Goal: Find specific page/section: Find specific page/section

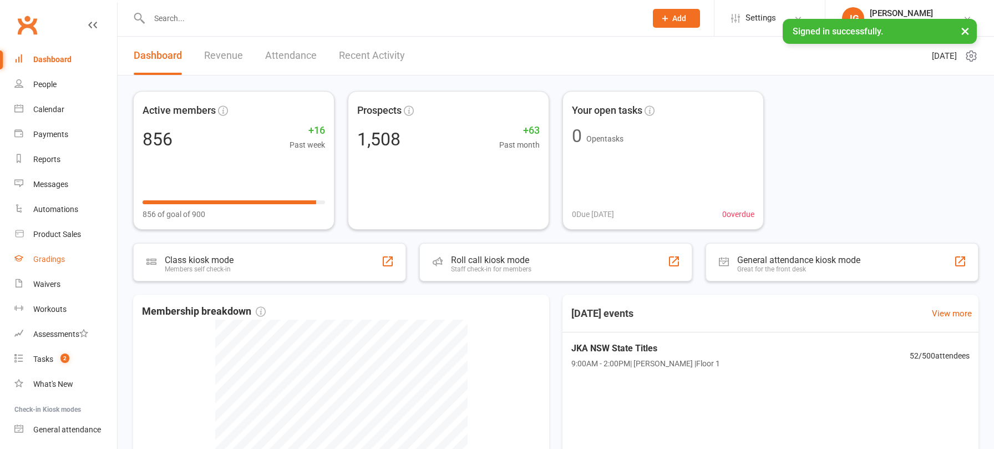
click at [57, 264] on link "Gradings" at bounding box center [65, 259] width 103 height 25
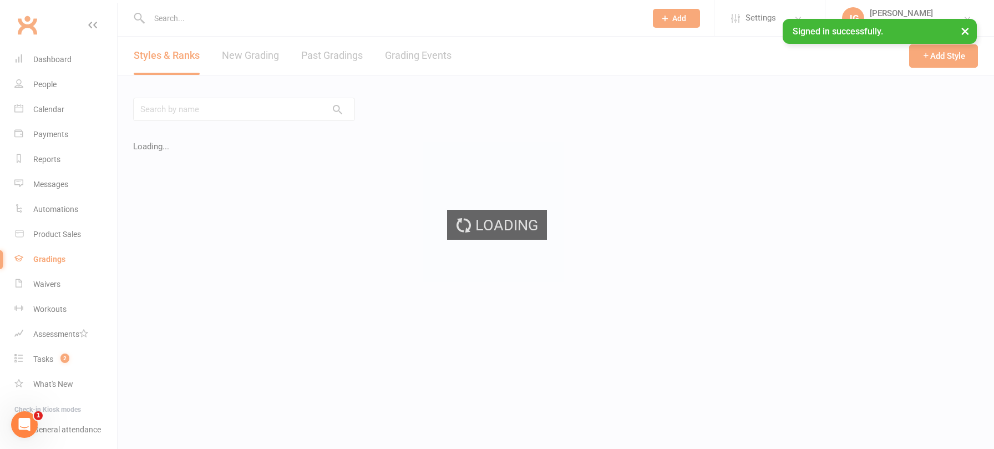
click at [67, 235] on div "Loading" at bounding box center [497, 224] width 994 height 449
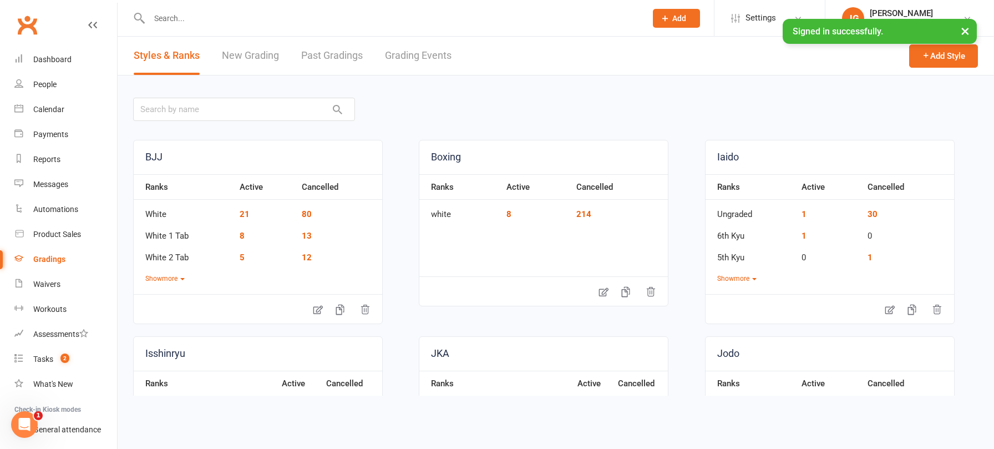
click at [67, 235] on ui-view "Prospect Member Non-attending contact Class / event Appointment Grading event T…" at bounding box center [497, 199] width 994 height 393
click at [67, 235] on div "Product Sales" at bounding box center [57, 234] width 48 height 9
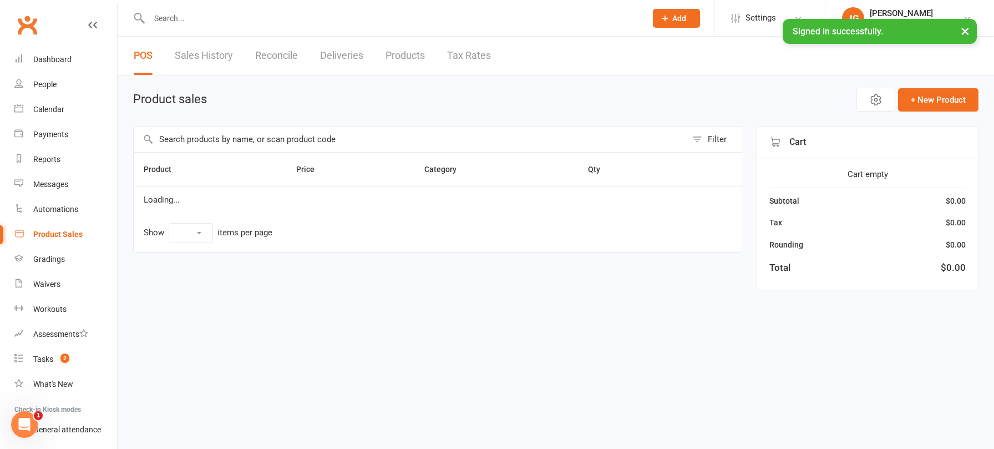
select select "10"
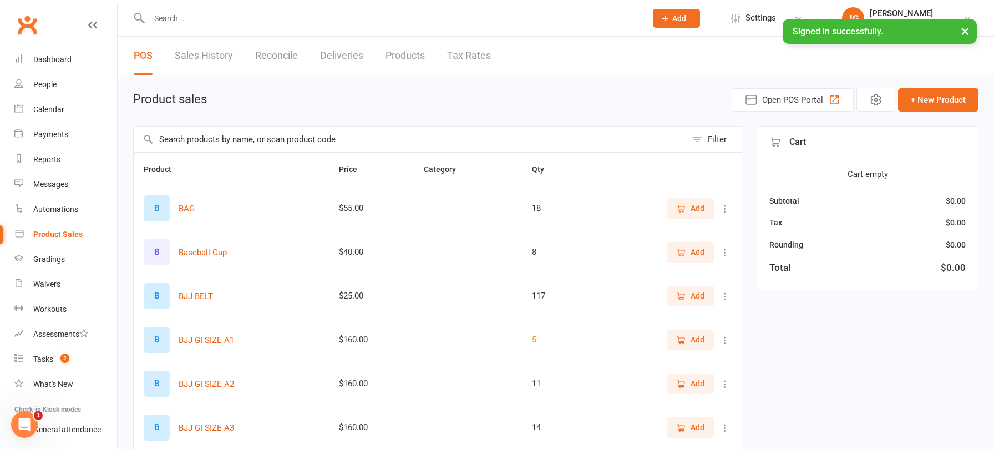
click at [201, 141] on input "text" at bounding box center [410, 139] width 553 height 26
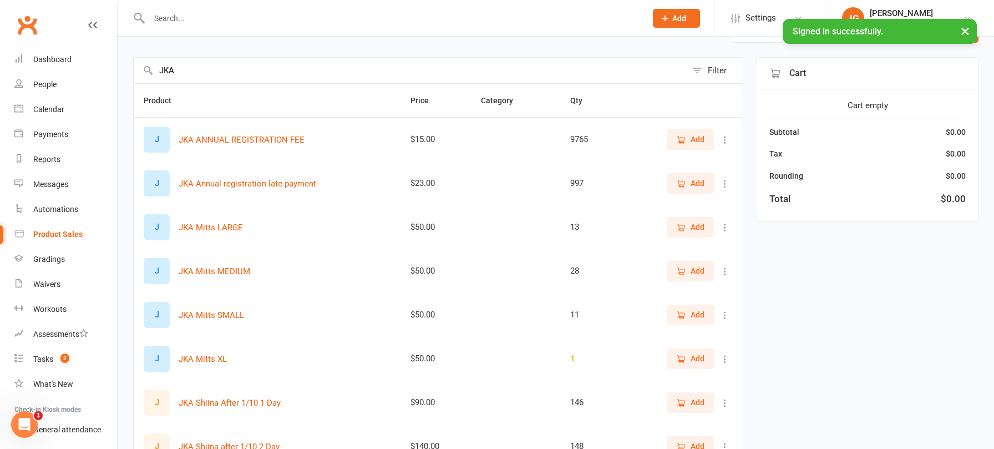
scroll to position [91, 0]
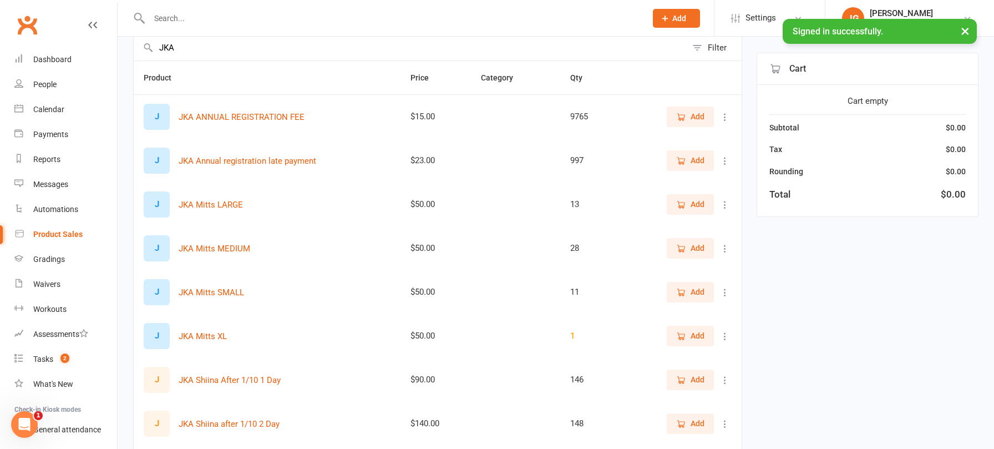
type input "JKA"
